Goal: Information Seeking & Learning: Learn about a topic

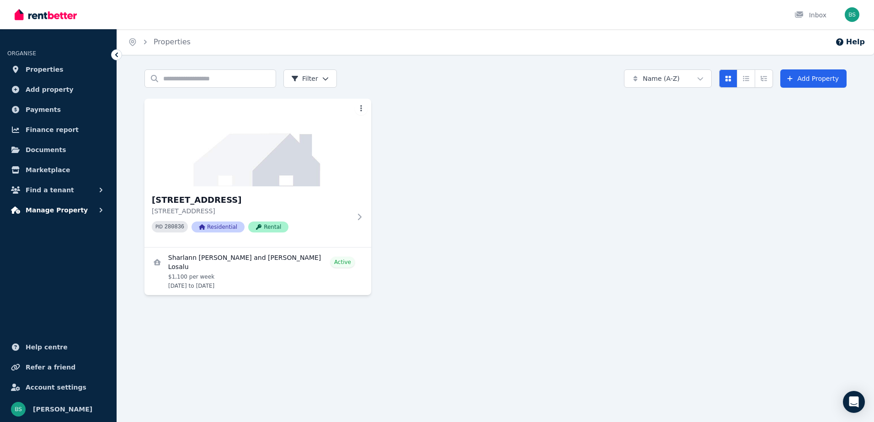
click at [69, 209] on span "Manage Property" at bounding box center [57, 210] width 62 height 11
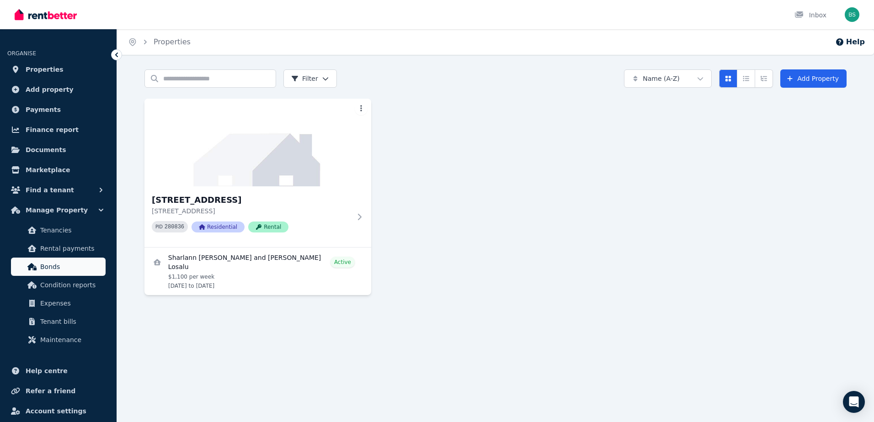
click at [76, 262] on span "Bonds" at bounding box center [71, 266] width 62 height 11
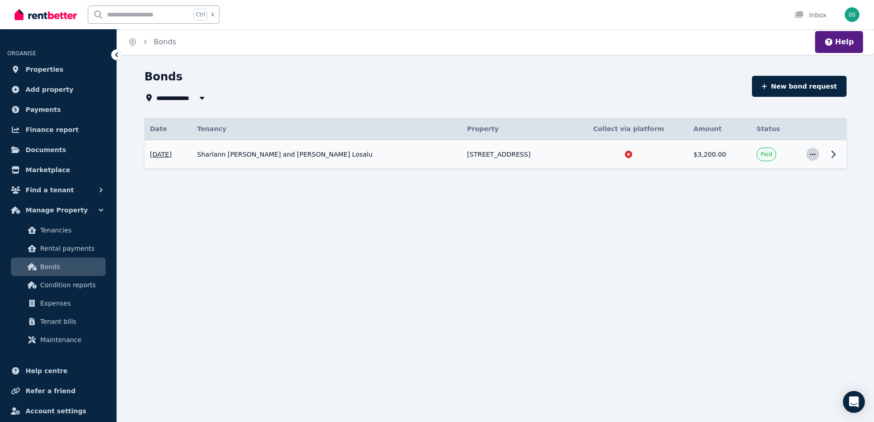
click at [812, 156] on icon "button" at bounding box center [812, 154] width 7 height 6
click at [834, 155] on icon at bounding box center [833, 154] width 11 height 11
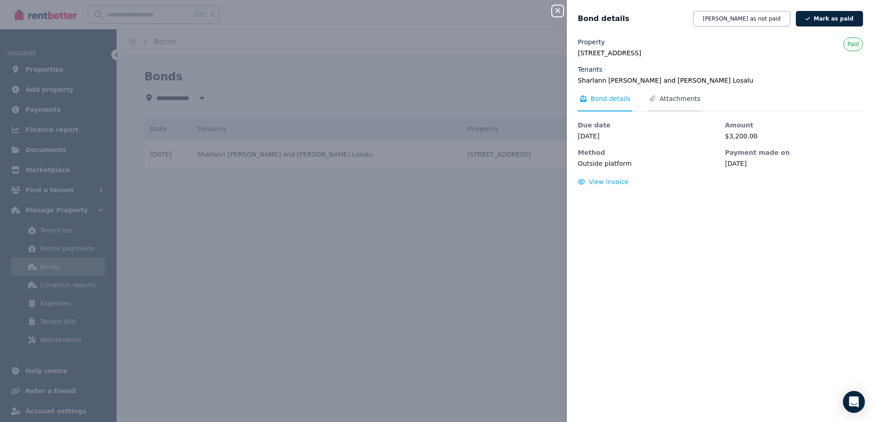
click at [677, 97] on span "Attachments" at bounding box center [679, 98] width 41 height 9
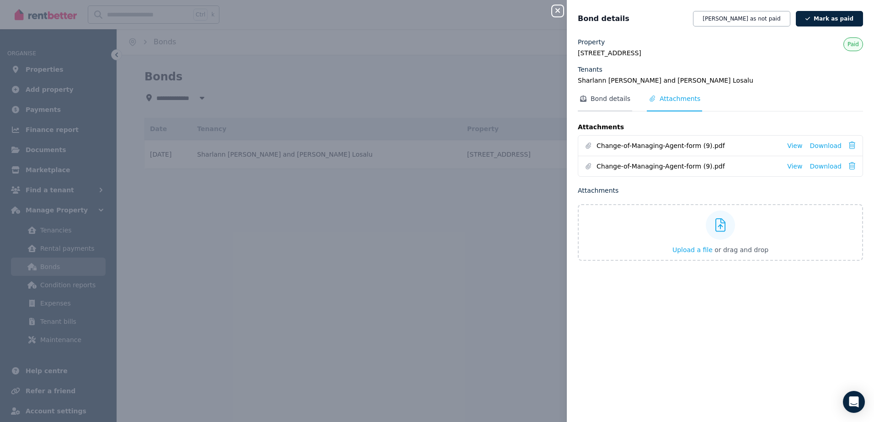
click at [605, 97] on span "Bond details" at bounding box center [610, 98] width 40 height 9
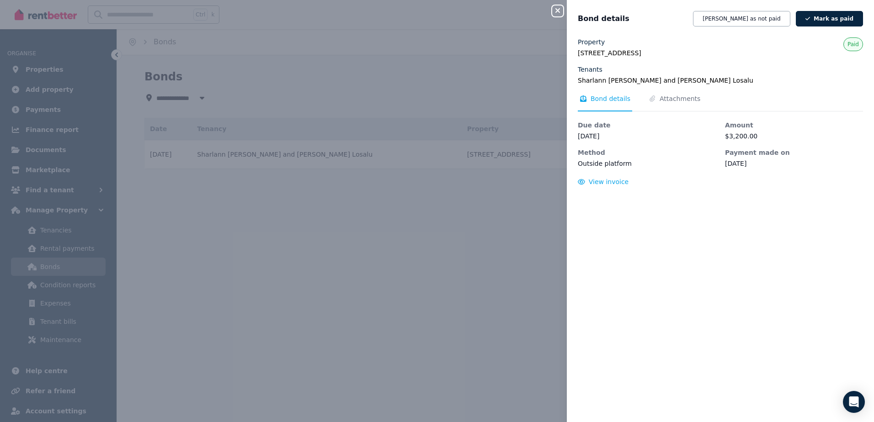
click at [560, 5] on button "Close panel" at bounding box center [557, 10] width 11 height 11
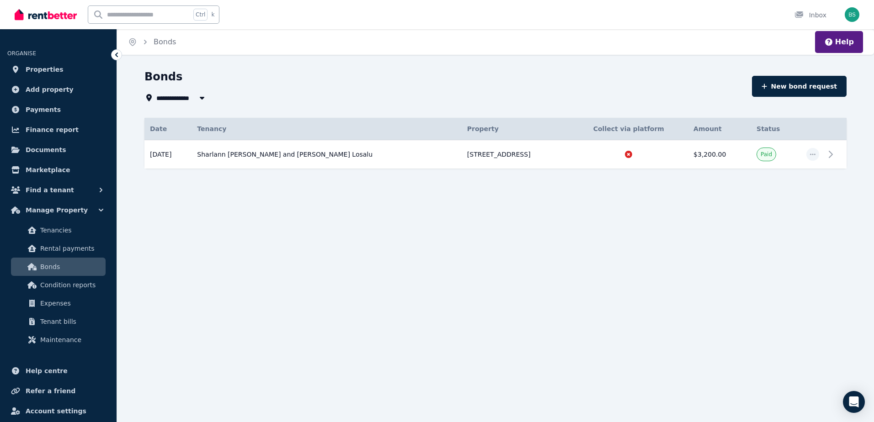
click at [657, 127] on th "Collect via platform" at bounding box center [628, 129] width 119 height 22
click at [843, 38] on button "Help" at bounding box center [839, 42] width 30 height 11
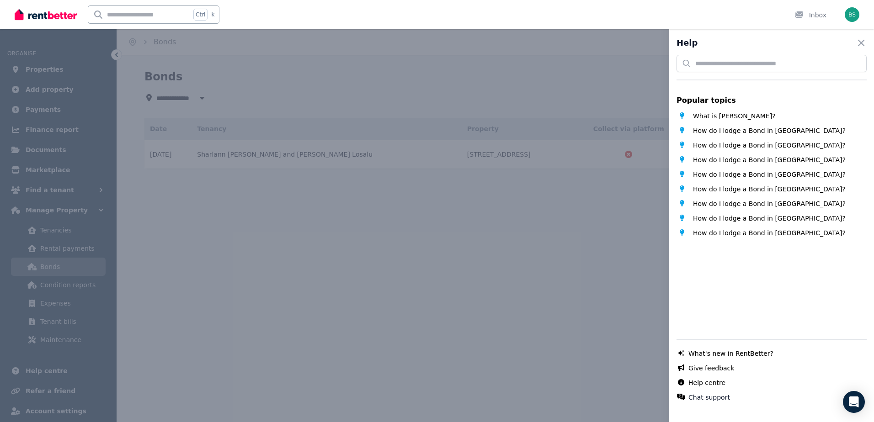
click at [721, 113] on span "What is [PERSON_NAME]?" at bounding box center [734, 116] width 83 height 9
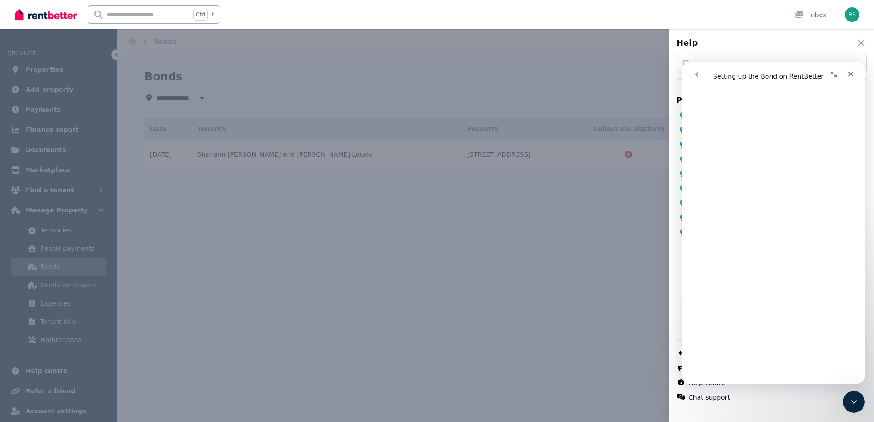
scroll to position [2014, 0]
click at [851, 76] on icon "Close" at bounding box center [850, 73] width 7 height 7
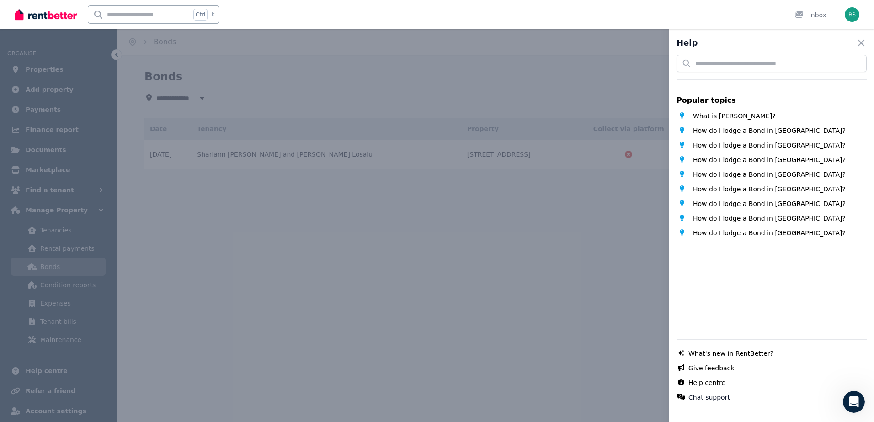
scroll to position [0, 0]
click at [729, 132] on span "How do I lodge a Bond in [GEOGRAPHIC_DATA]?" at bounding box center [769, 130] width 153 height 9
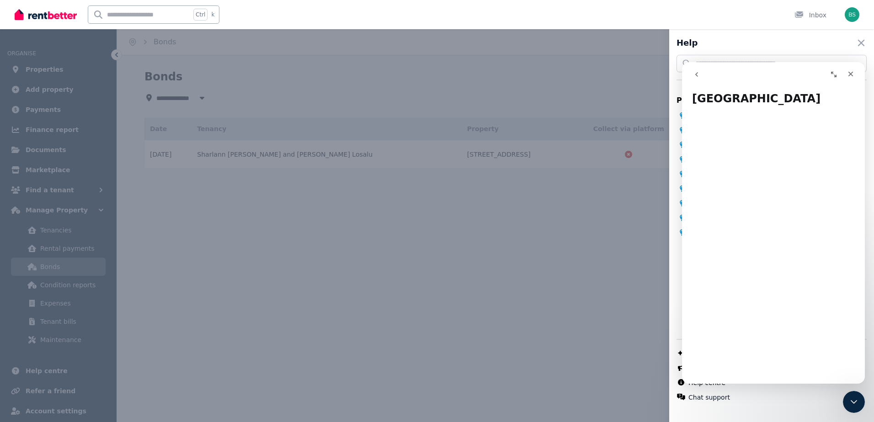
scroll to position [45, 0]
drag, startPoint x: 855, startPoint y: 74, endPoint x: 1537, endPoint y: 134, distance: 684.5
click at [855, 74] on div "Close" at bounding box center [850, 74] width 16 height 16
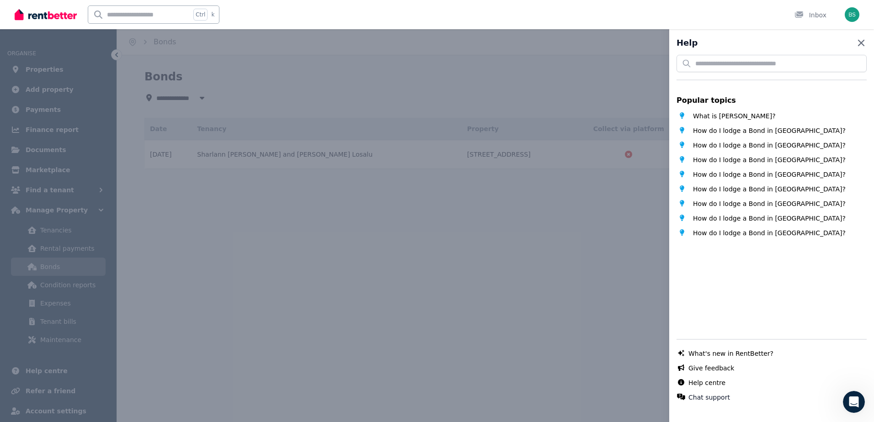
click at [855, 41] on icon "button" at bounding box center [860, 42] width 11 height 11
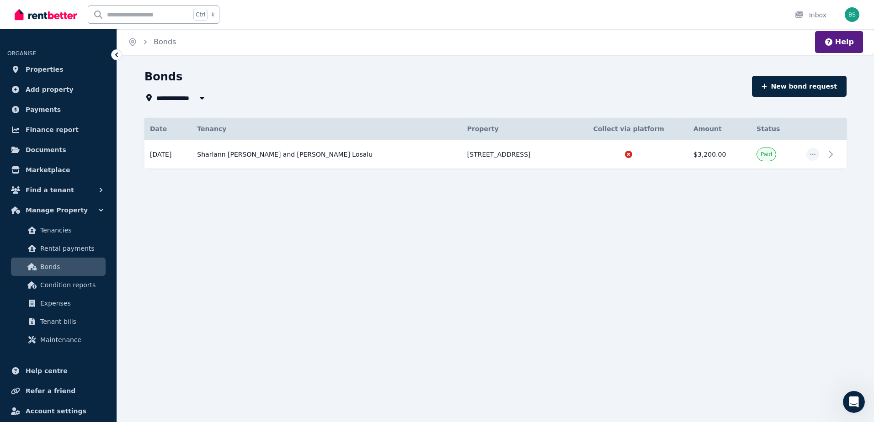
click at [604, 60] on div "**********" at bounding box center [437, 211] width 874 height 422
click at [31, 15] on img at bounding box center [46, 15] width 62 height 14
